Goal: Task Accomplishment & Management: Use online tool/utility

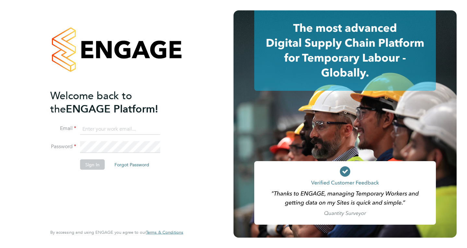
type input "mail@karljans.com"
click at [92, 161] on button "Sign In" at bounding box center [92, 165] width 25 height 10
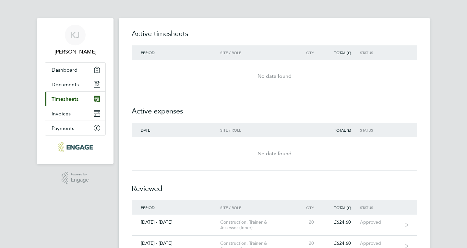
click at [64, 100] on span "Timesheets" at bounding box center [65, 99] width 27 height 6
click at [64, 99] on span "Timesheets" at bounding box center [65, 99] width 27 height 6
click at [63, 116] on span "Invoices" at bounding box center [61, 114] width 19 height 6
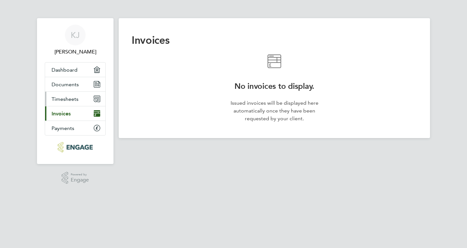
click at [64, 100] on span "Timesheets" at bounding box center [65, 99] width 27 height 6
